Goal: Task Accomplishment & Management: Use online tool/utility

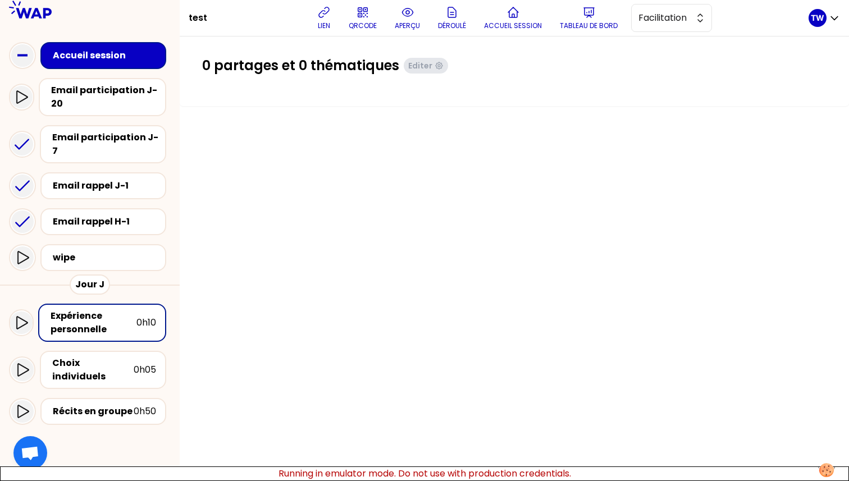
click at [317, 76] on div "0 partages et 0 thématiques Editer" at bounding box center [514, 70] width 624 height 27
click at [81, 100] on div "Email participation J-20" at bounding box center [105, 97] width 109 height 27
click at [89, 351] on div "Choix individuels 0h05" at bounding box center [103, 370] width 126 height 38
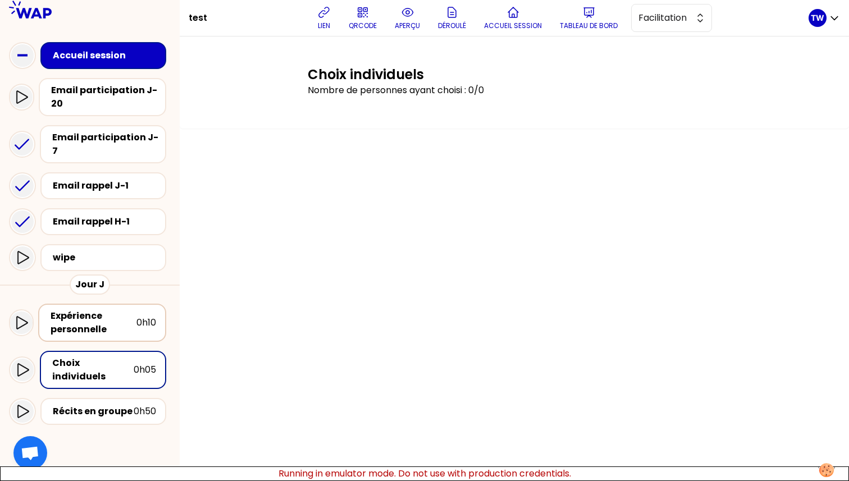
click at [94, 311] on div "Expérience personnelle" at bounding box center [94, 322] width 86 height 27
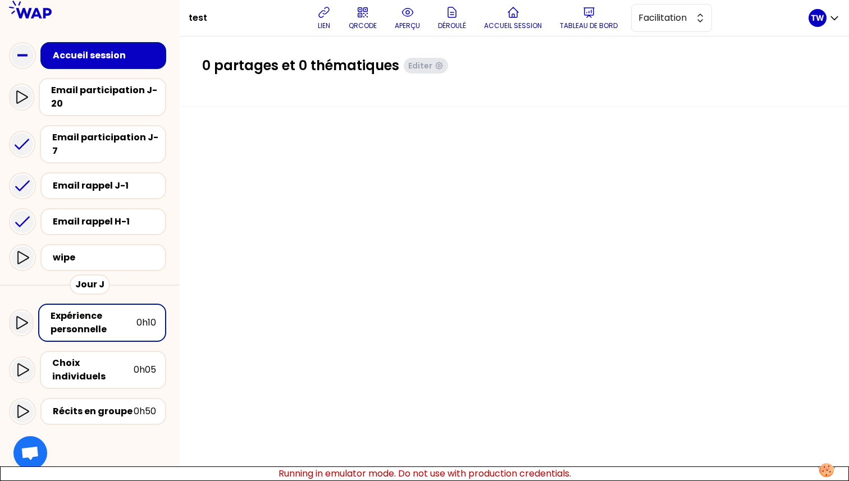
click at [77, 52] on div "Accueil session" at bounding box center [107, 55] width 108 height 13
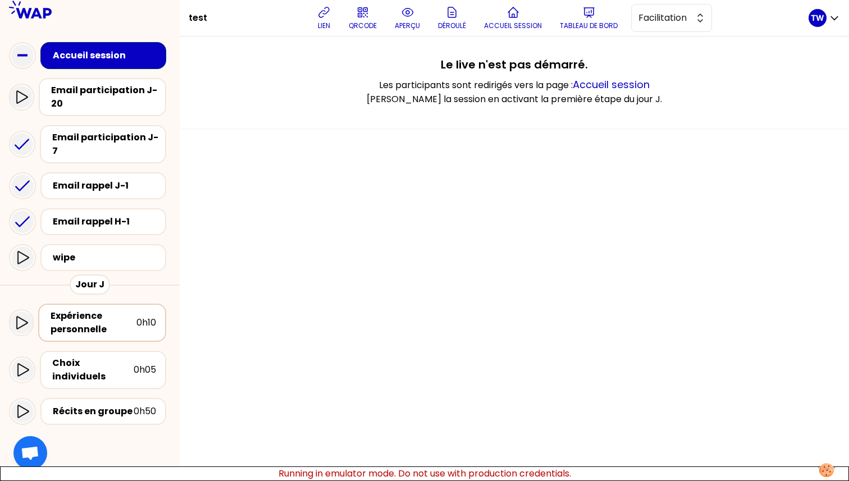
click at [89, 312] on div "Expérience personnelle" at bounding box center [94, 322] width 86 height 27
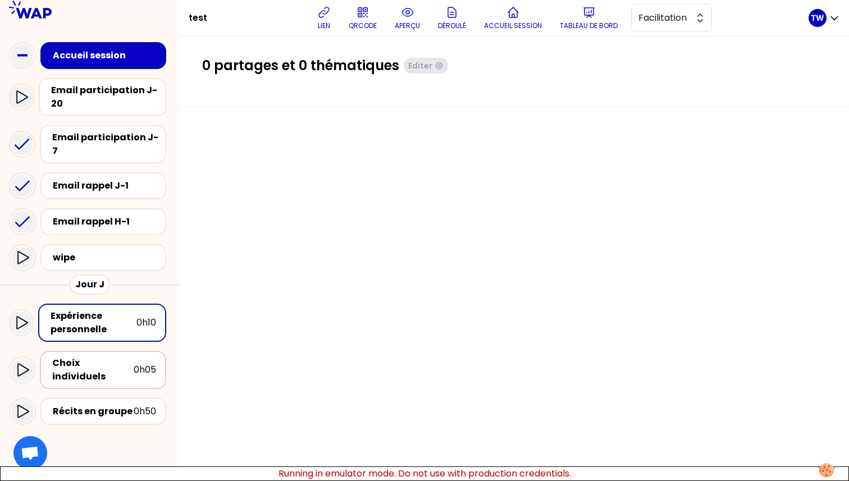
click at [89, 361] on div "Choix individuels 0h05" at bounding box center [103, 369] width 106 height 27
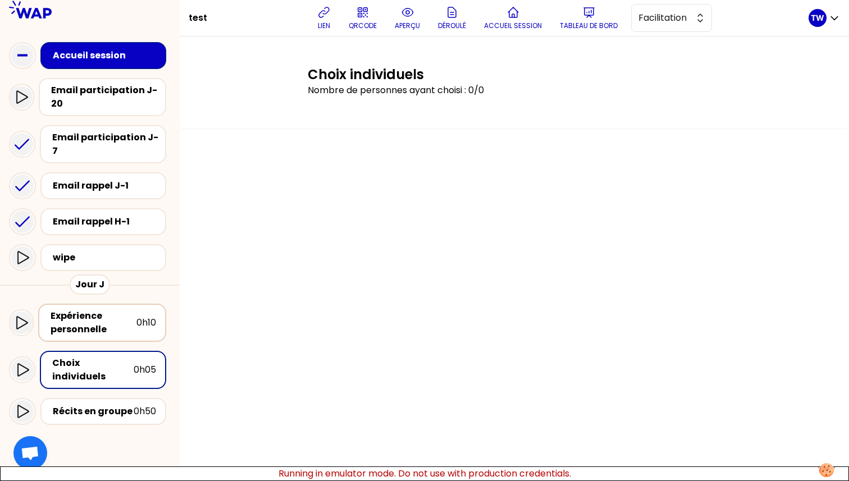
click at [93, 319] on div "Expérience personnelle" at bounding box center [94, 322] width 86 height 27
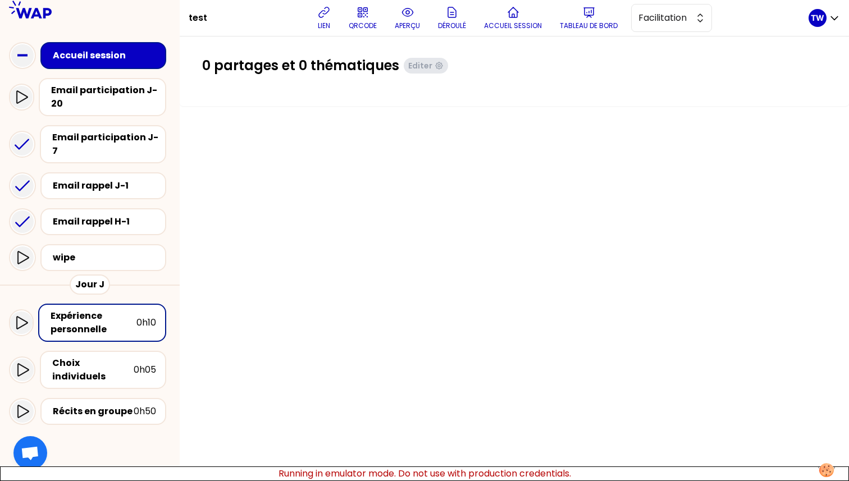
click at [92, 441] on div "Mise en commun" at bounding box center [95, 447] width 84 height 13
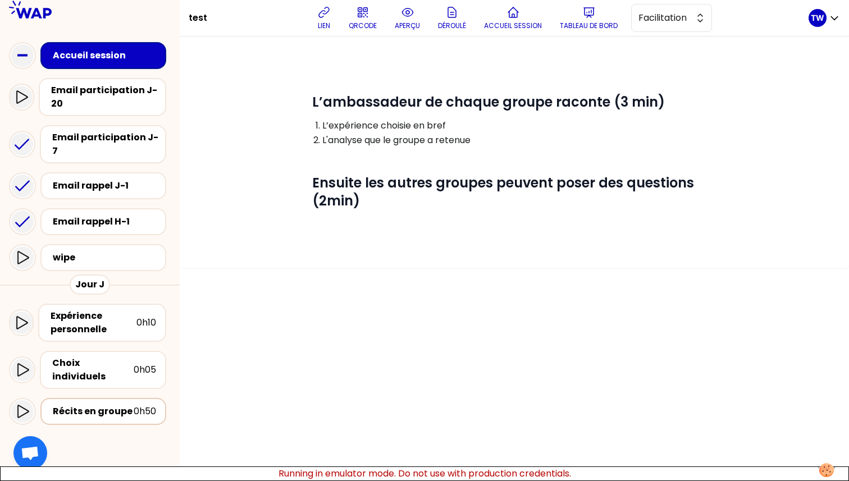
click at [95, 405] on div "Récits en groupe" at bounding box center [93, 411] width 81 height 13
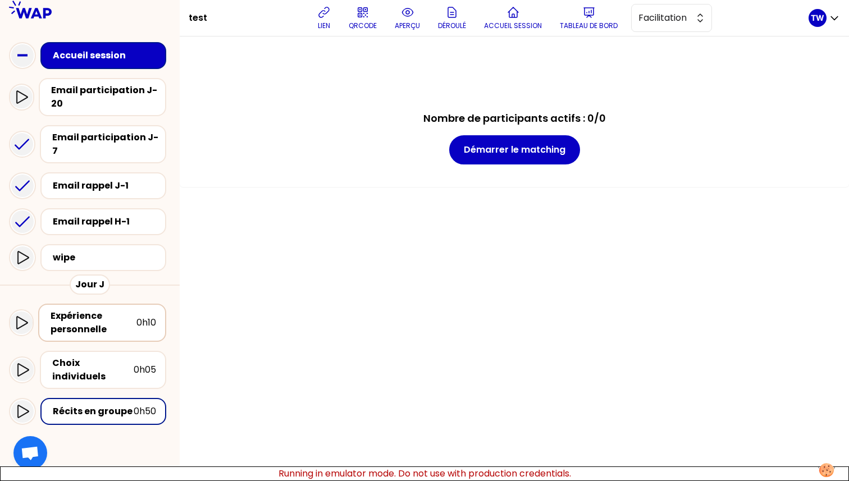
click at [106, 321] on div "Expérience personnelle" at bounding box center [94, 322] width 86 height 27
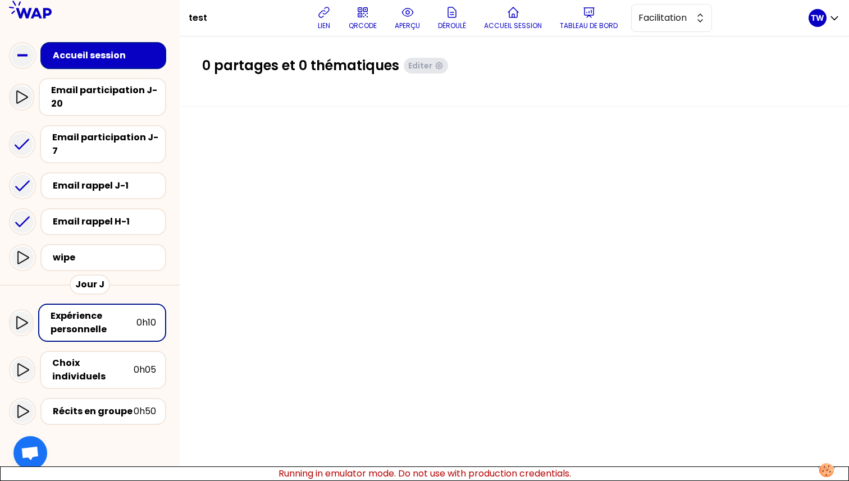
click at [135, 54] on div "Accueil session" at bounding box center [107, 55] width 108 height 13
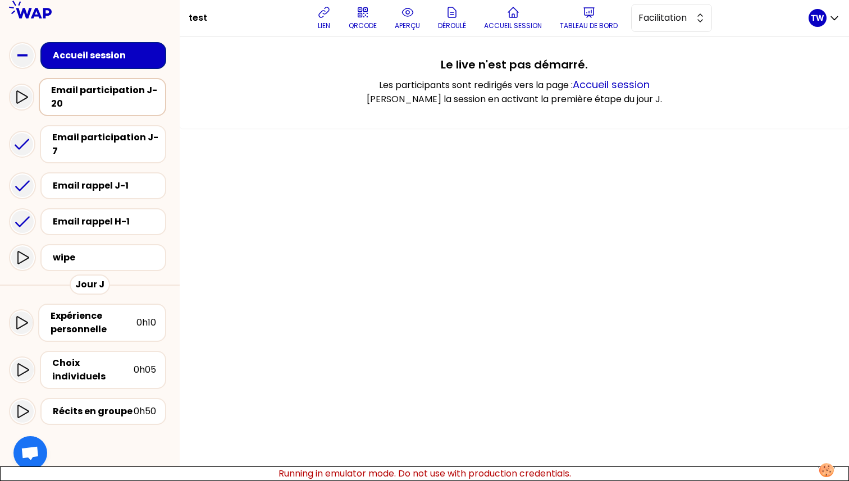
click at [126, 89] on div "Email participation J-20" at bounding box center [105, 97] width 109 height 27
click at [132, 52] on div "Accueil session" at bounding box center [107, 55] width 108 height 13
click at [129, 85] on div "Email participation J-20" at bounding box center [105, 97] width 109 height 27
click at [122, 95] on div "Email participation J-20" at bounding box center [105, 97] width 109 height 27
click at [124, 309] on div "Expérience personnelle" at bounding box center [94, 322] width 86 height 27
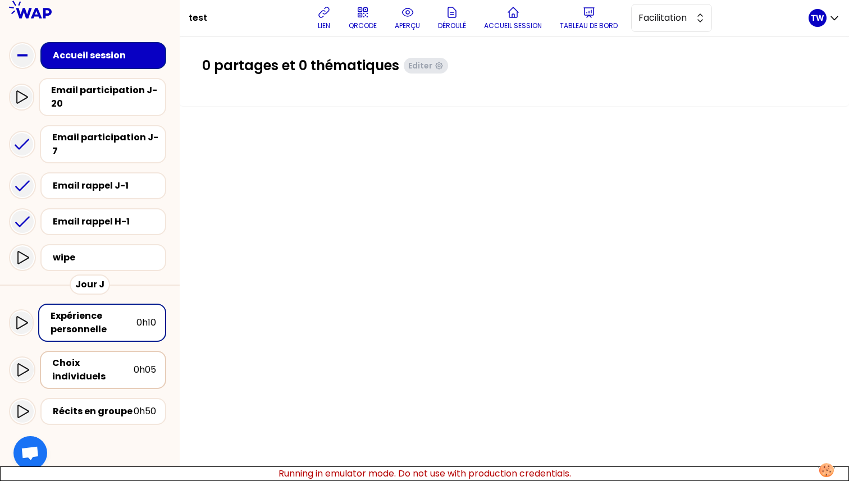
click at [114, 356] on div "Choix individuels" at bounding box center [92, 369] width 81 height 27
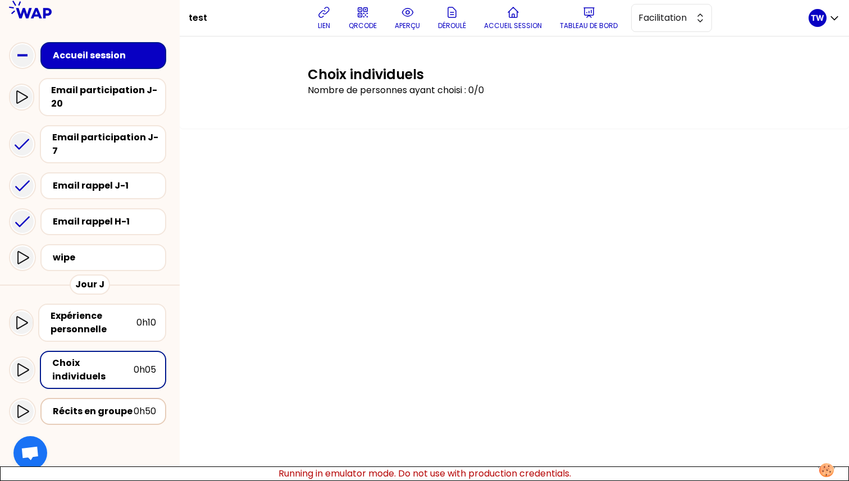
click at [114, 405] on div "Récits en groupe" at bounding box center [93, 411] width 81 height 13
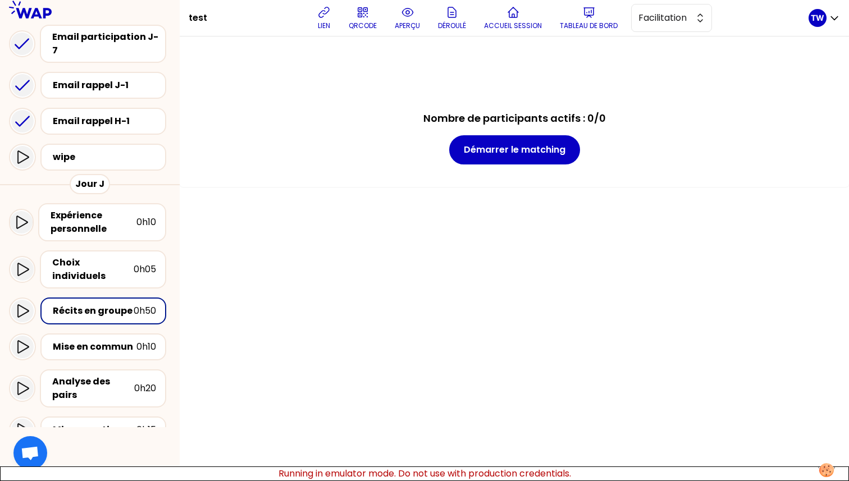
scroll to position [116, 0]
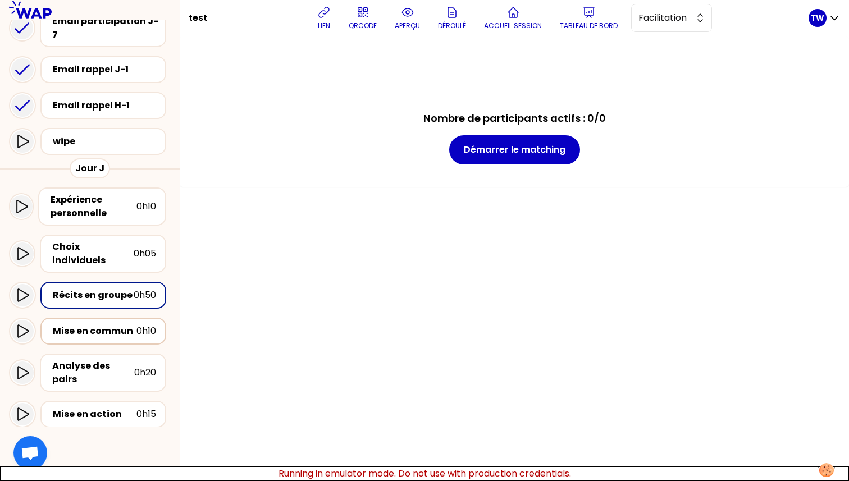
click at [118, 318] on div "Mise en commun 0h10" at bounding box center [103, 331] width 126 height 27
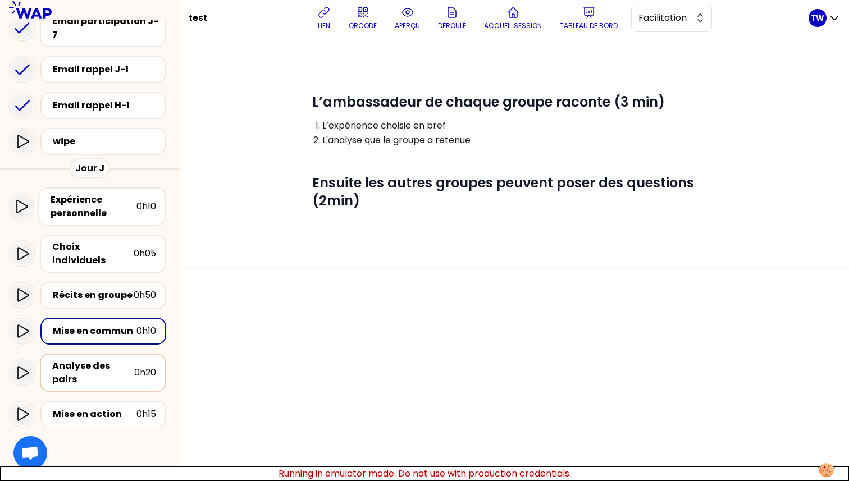
click at [116, 359] on div "Analyse des pairs" at bounding box center [93, 372] width 82 height 27
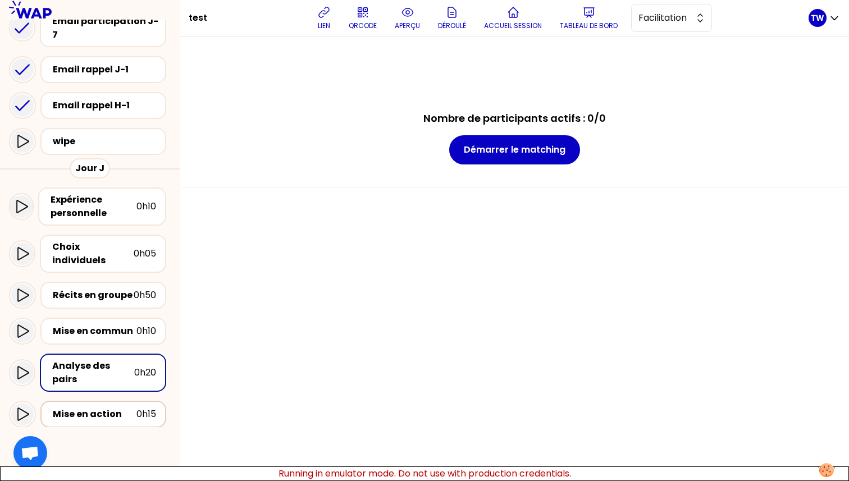
click at [116, 408] on div "Mise en action" at bounding box center [95, 414] width 84 height 13
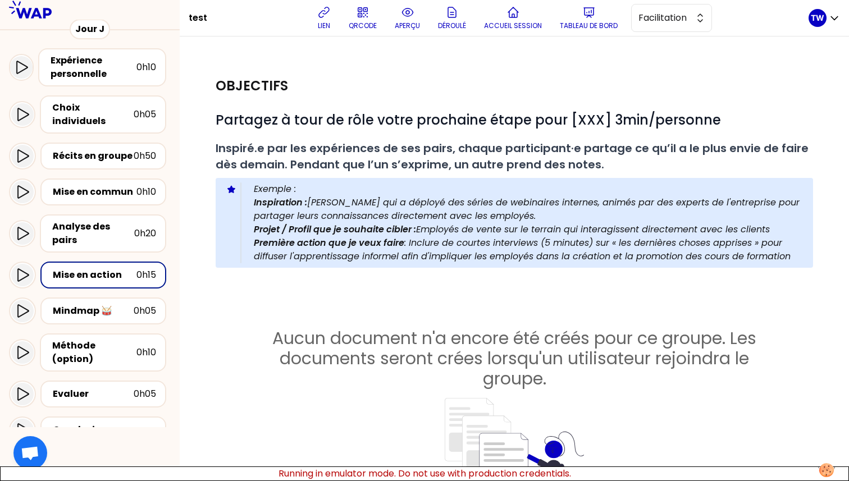
scroll to position [307, 0]
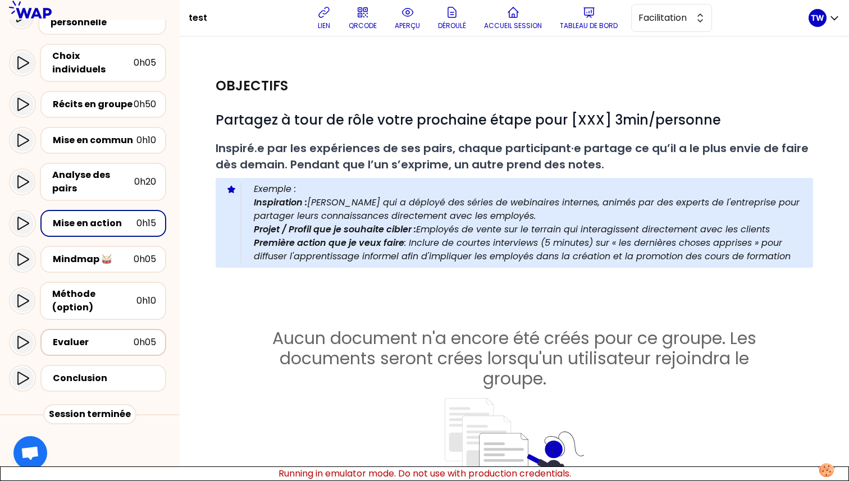
click at [105, 336] on div "Evaluer" at bounding box center [93, 342] width 81 height 13
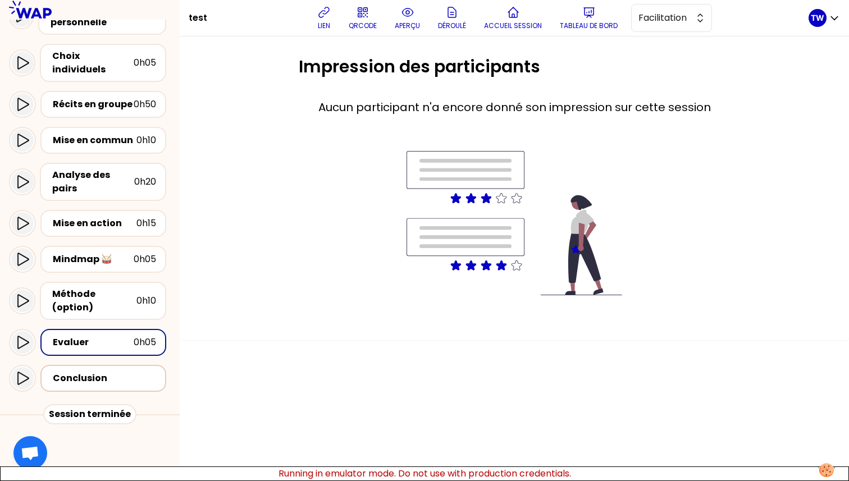
click at [106, 372] on div "Conclusion" at bounding box center [104, 378] width 103 height 13
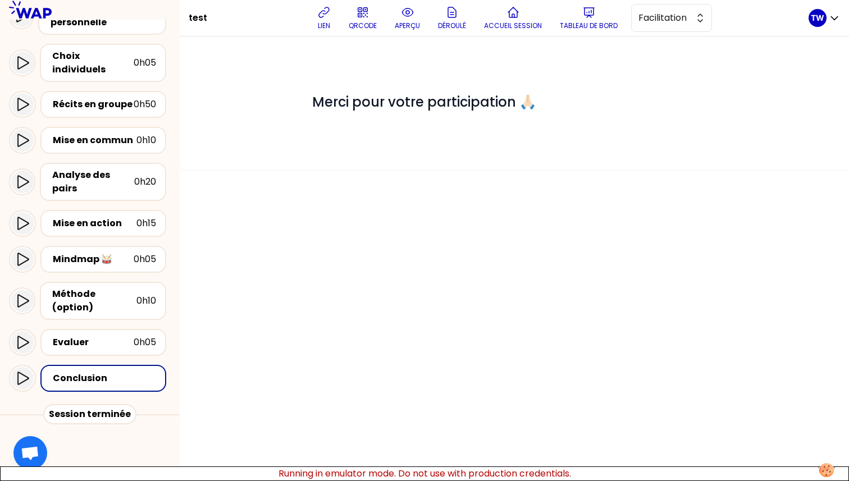
click at [101, 424] on div "Tableau de bord" at bounding box center [90, 442] width 162 height 36
click at [104, 436] on div "Tableau de bord" at bounding box center [107, 442] width 108 height 13
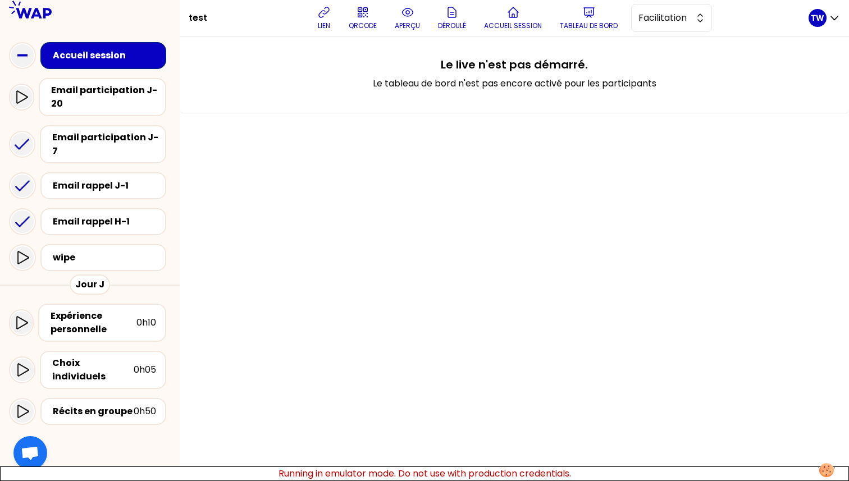
click at [117, 57] on div "Accueil session" at bounding box center [107, 55] width 108 height 13
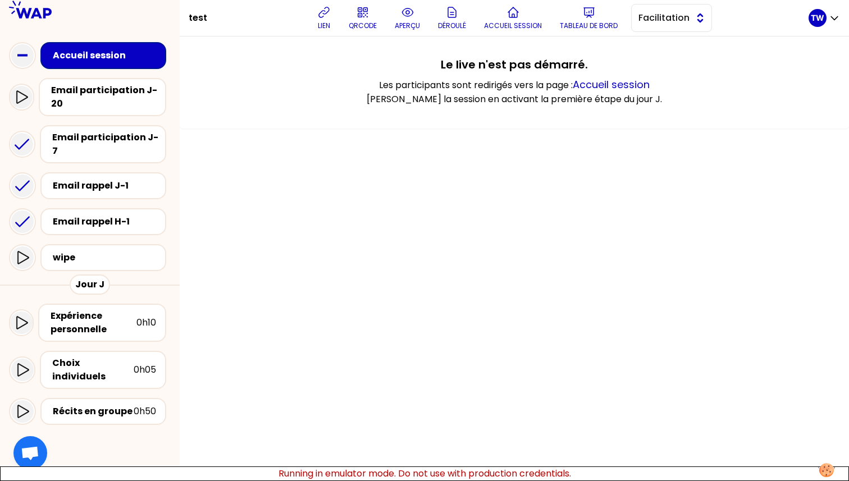
click at [681, 13] on span "Facilitation" at bounding box center [663, 17] width 51 height 13
click at [660, 47] on span "Conception" at bounding box center [678, 45] width 48 height 13
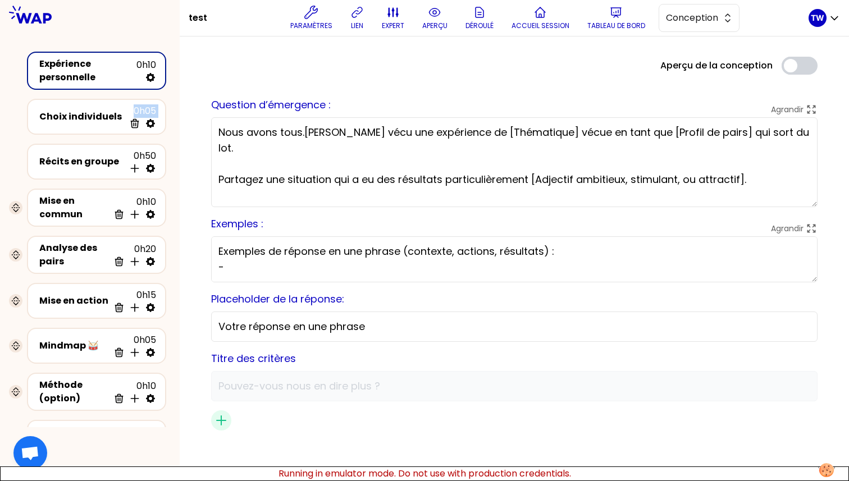
drag, startPoint x: 77, startPoint y: 149, endPoint x: 71, endPoint y: 139, distance: 12.3
click at [71, 139] on div "Récits en groupe 0h50 Insérer une activité en dessous" at bounding box center [96, 161] width 148 height 45
drag, startPoint x: 58, startPoint y: 171, endPoint x: 40, endPoint y: 172, distance: 18.6
click at [40, 172] on div "Récits en groupe 0h50 Insérer une activité en dessous" at bounding box center [96, 161] width 119 height 25
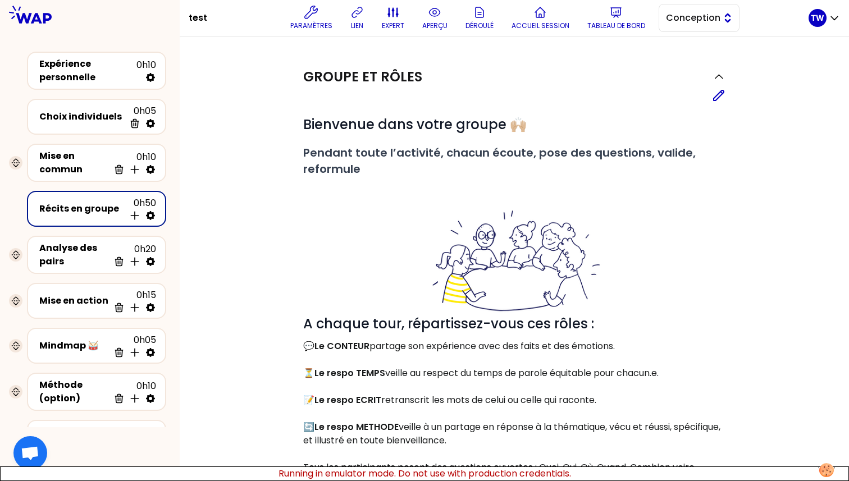
click at [708, 20] on span "Conception" at bounding box center [691, 17] width 51 height 13
click at [684, 68] on span "Facilitation" at bounding box center [706, 63] width 48 height 13
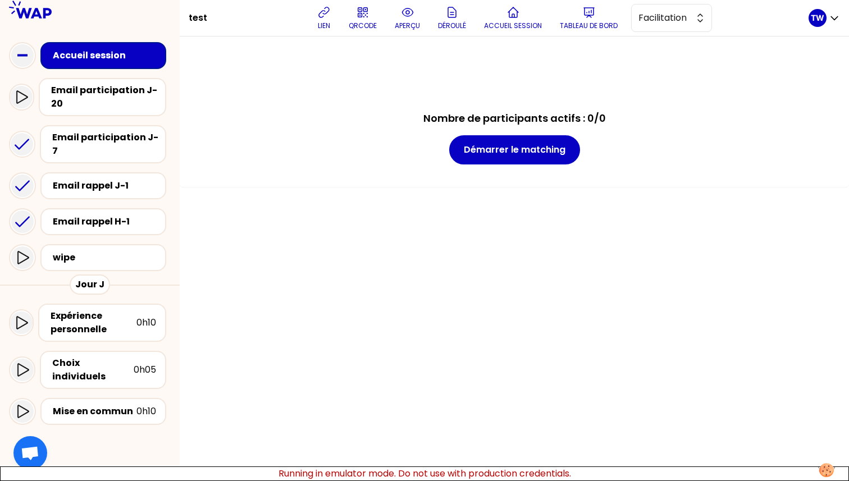
click at [70, 59] on div "Accueil session" at bounding box center [107, 55] width 108 height 13
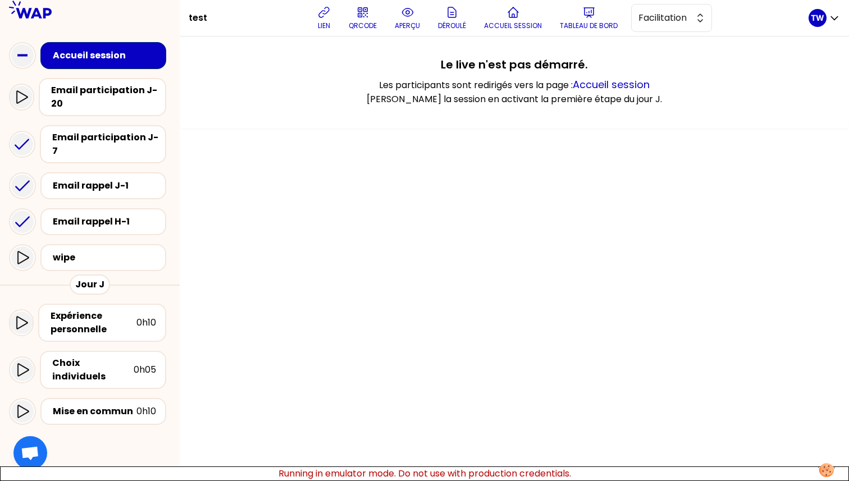
click at [131, 346] on div "Choix individuels 0h05" at bounding box center [90, 369] width 162 height 47
click at [131, 322] on div "Expérience personnelle" at bounding box center [94, 322] width 86 height 27
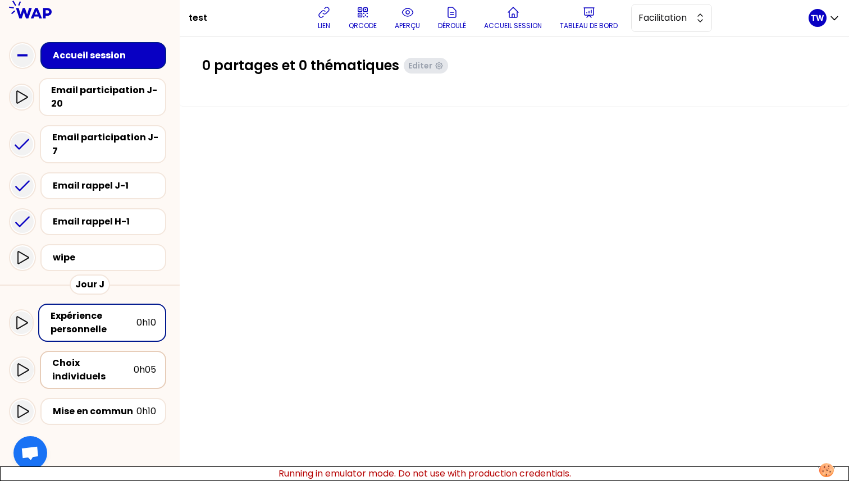
click at [109, 366] on div "Choix individuels 0h05" at bounding box center [103, 370] width 126 height 38
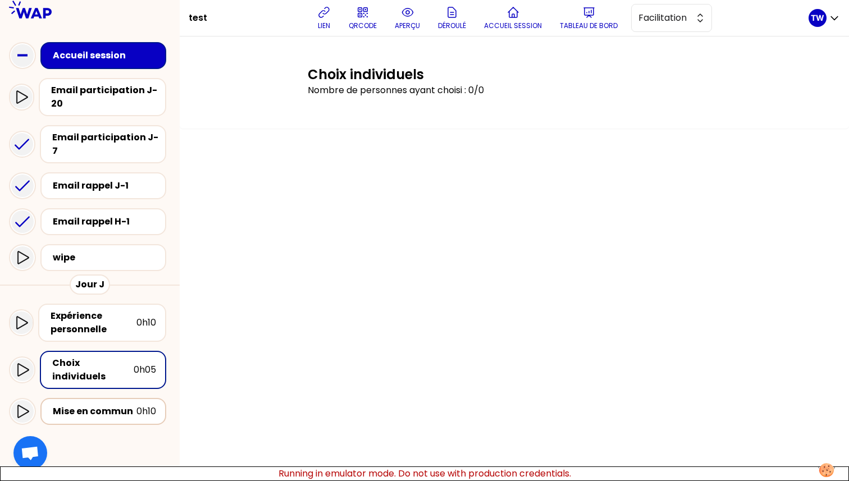
click at [109, 405] on div "Mise en commun" at bounding box center [95, 411] width 84 height 13
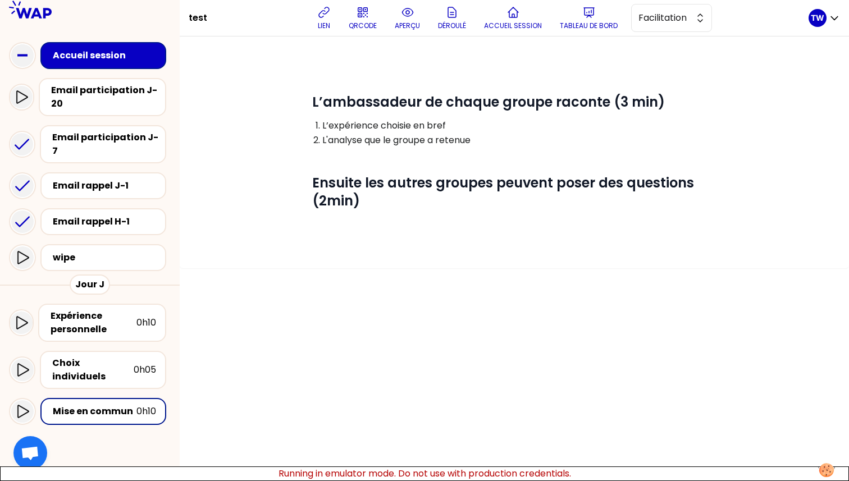
click at [108, 434] on div "Récits en groupe 0h50" at bounding box center [103, 447] width 126 height 27
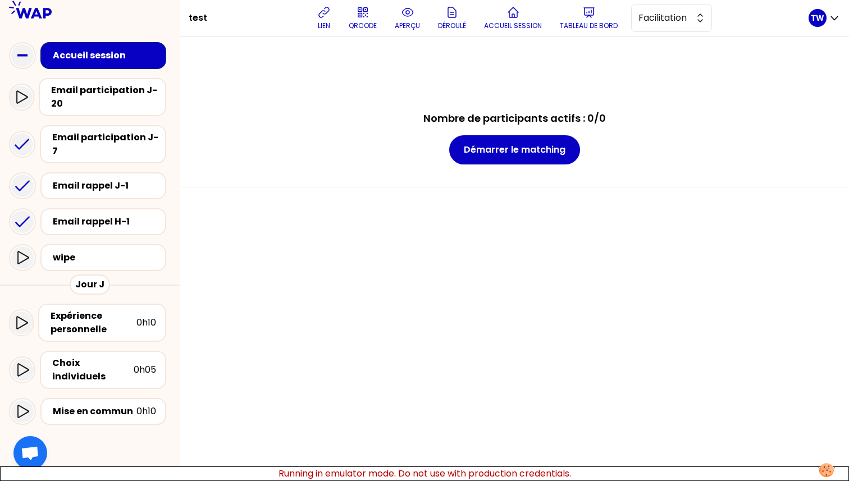
click at [108, 49] on div "Accueil session" at bounding box center [107, 55] width 108 height 13
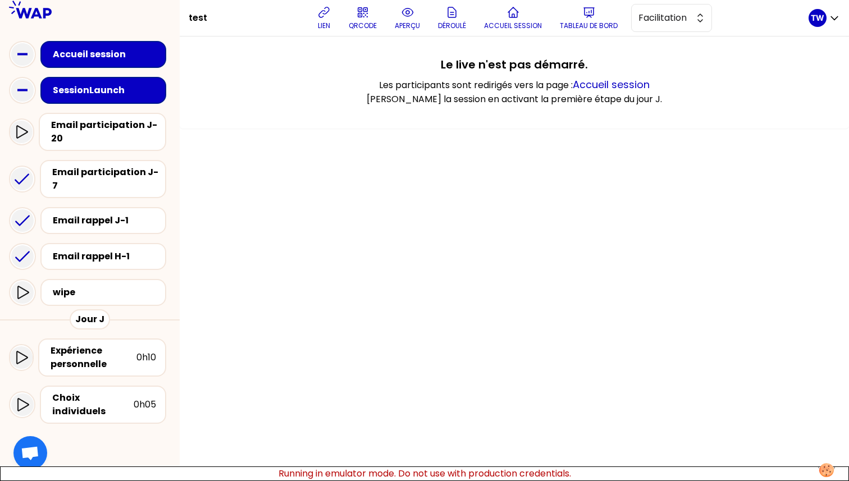
click at [77, 92] on div "SessionLaunch" at bounding box center [107, 90] width 108 height 13
click at [92, 55] on div "Accueil session" at bounding box center [107, 54] width 108 height 13
click at [83, 97] on div "SessionLaunch" at bounding box center [107, 90] width 108 height 13
click at [92, 88] on div "SessionLaunch" at bounding box center [107, 90] width 108 height 13
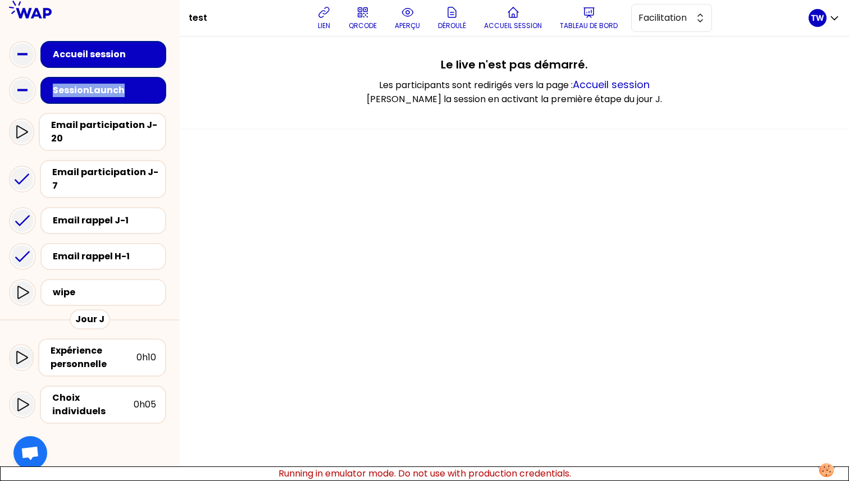
click at [92, 88] on div "SessionLaunch" at bounding box center [107, 90] width 108 height 13
click at [29, 91] on icon at bounding box center [22, 90] width 22 height 22
click at [70, 88] on div "SessionLaunch" at bounding box center [107, 90] width 108 height 13
click at [36, 87] on div "SessionLaunch" at bounding box center [90, 90] width 162 height 36
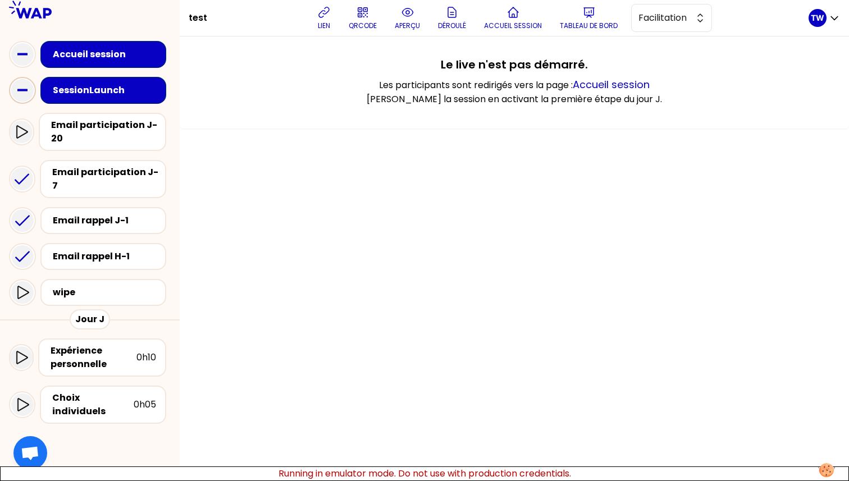
click at [21, 99] on icon at bounding box center [22, 90] width 22 height 22
click at [19, 91] on rect at bounding box center [22, 90] width 10 height 2
